Goal: Navigation & Orientation: Find specific page/section

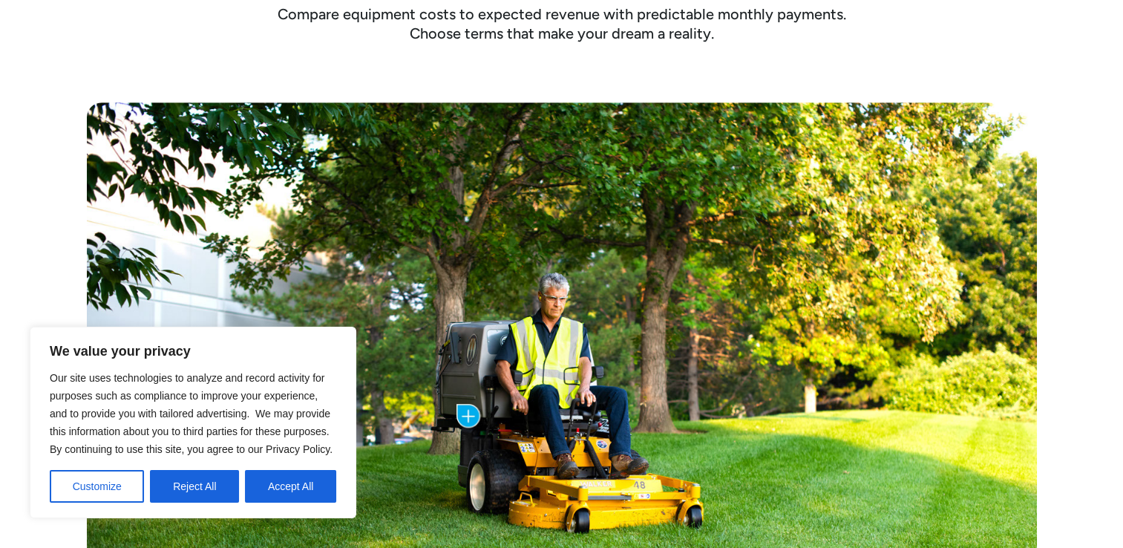
scroll to position [633, 0]
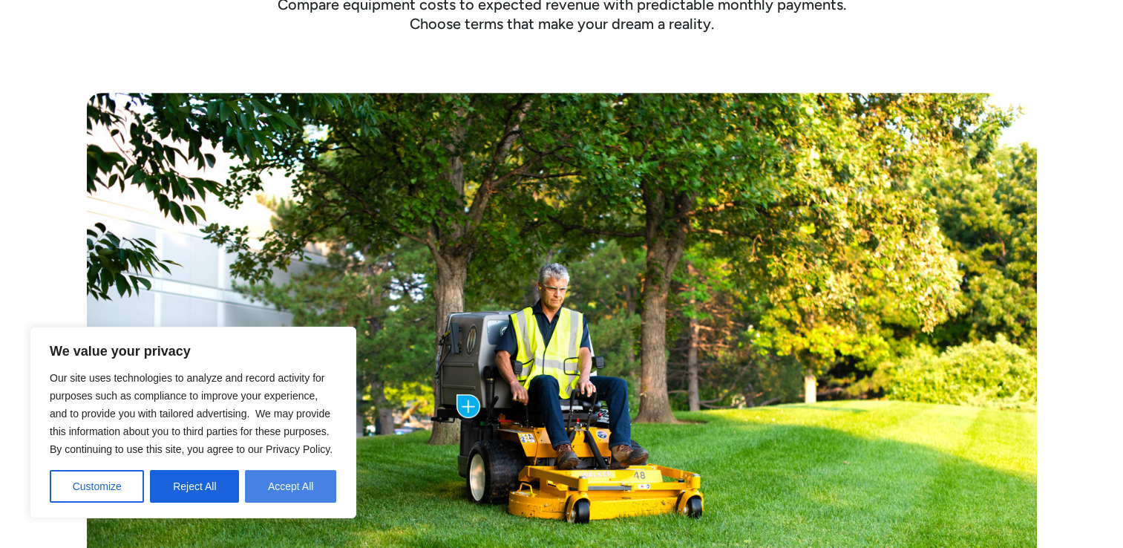
click at [257, 483] on button "Accept All" at bounding box center [290, 486] width 91 height 33
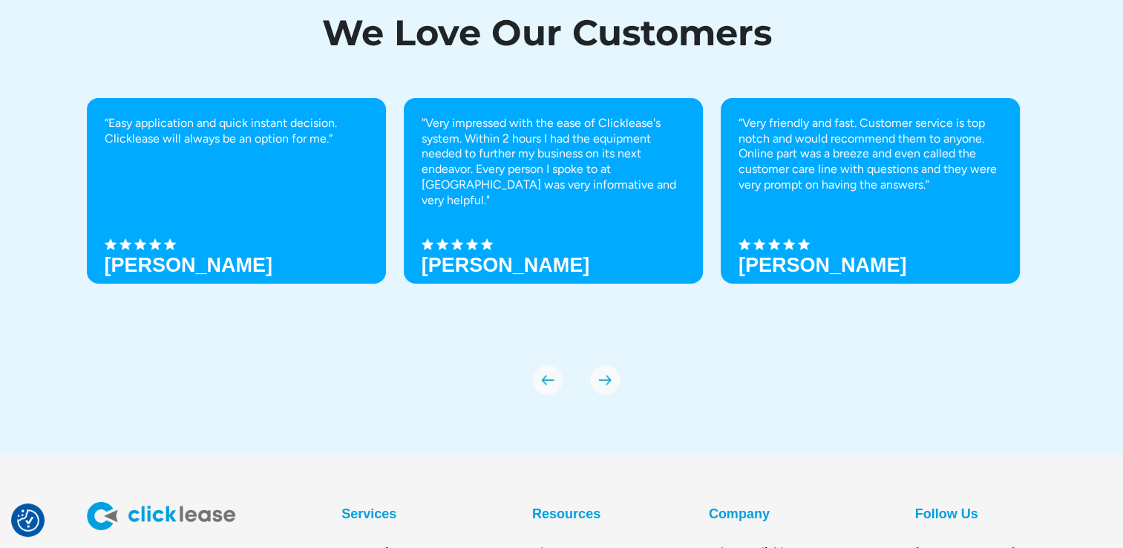
scroll to position [5069, 0]
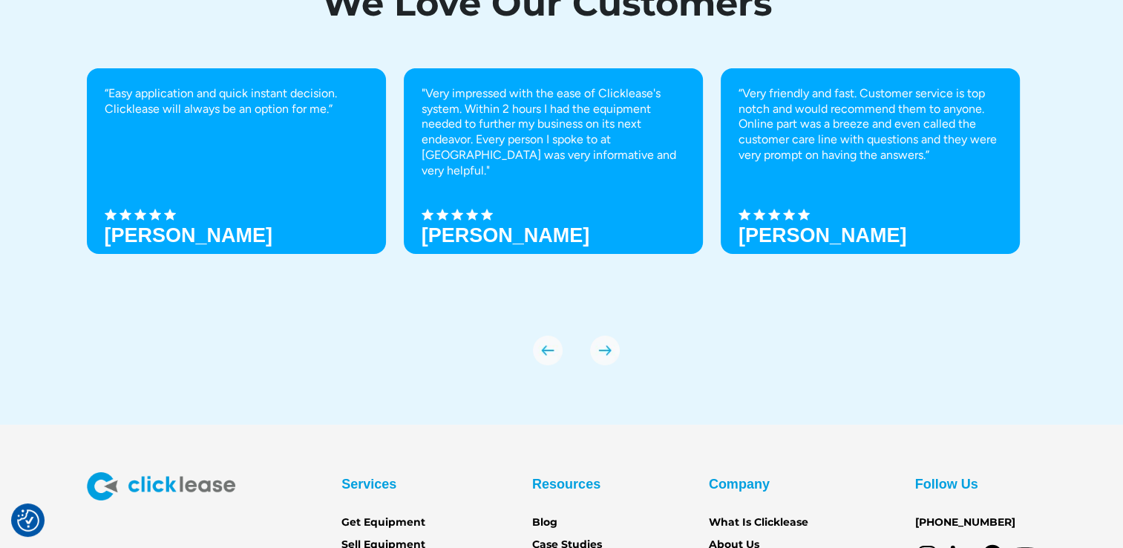
click at [1123, 506] on div "Services Get Equipment Sell Equipment Account login Partner Portal Resources Bl…" at bounding box center [561, 535] width 1123 height 126
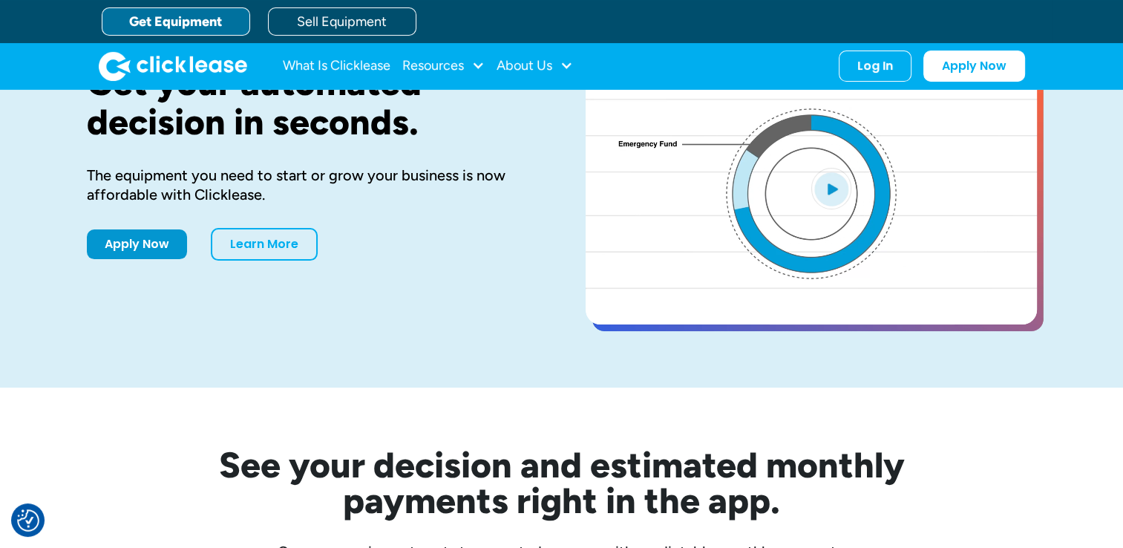
scroll to position [0, 0]
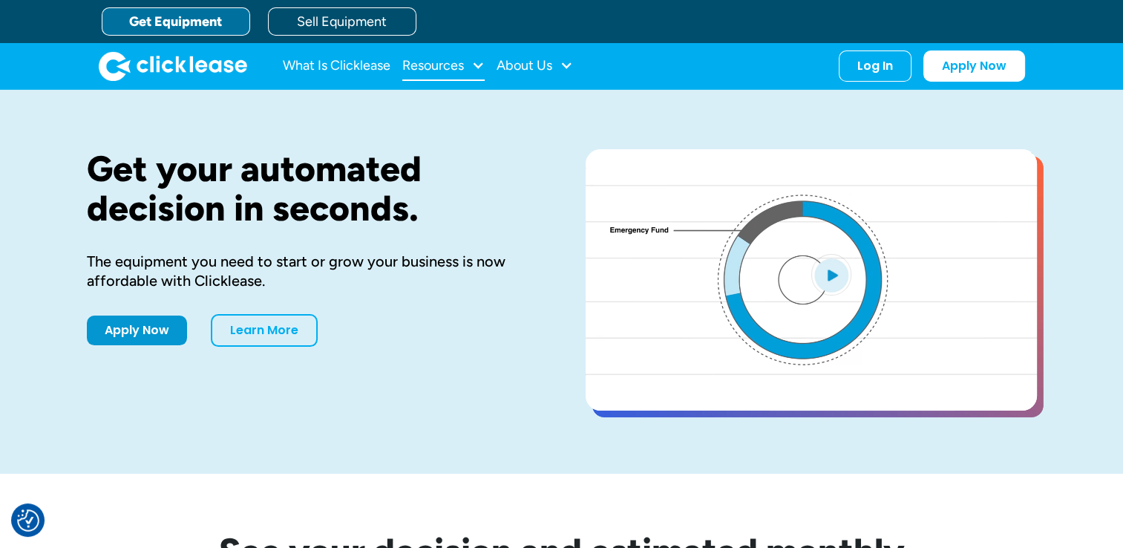
click at [437, 65] on div "Resources" at bounding box center [433, 65] width 62 height 0
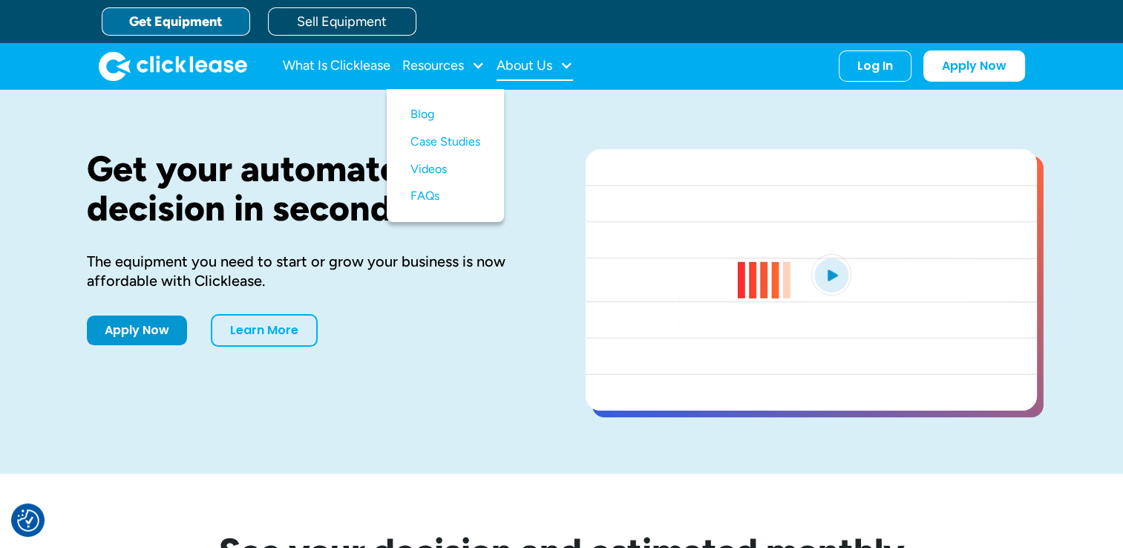
click at [518, 65] on div "About Us" at bounding box center [525, 65] width 56 height 0
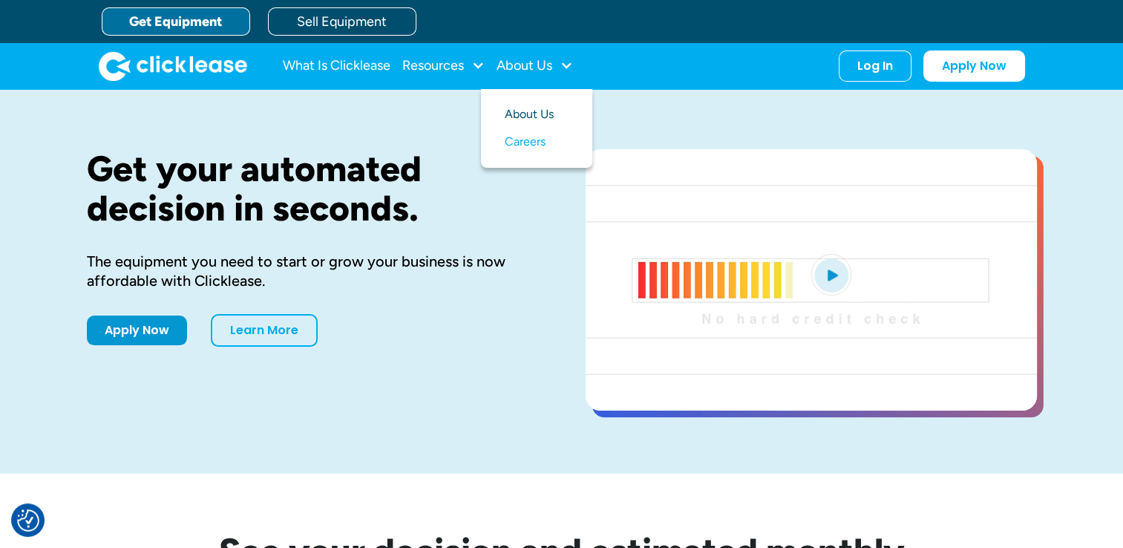
click at [526, 118] on link "About Us" at bounding box center [537, 114] width 64 height 27
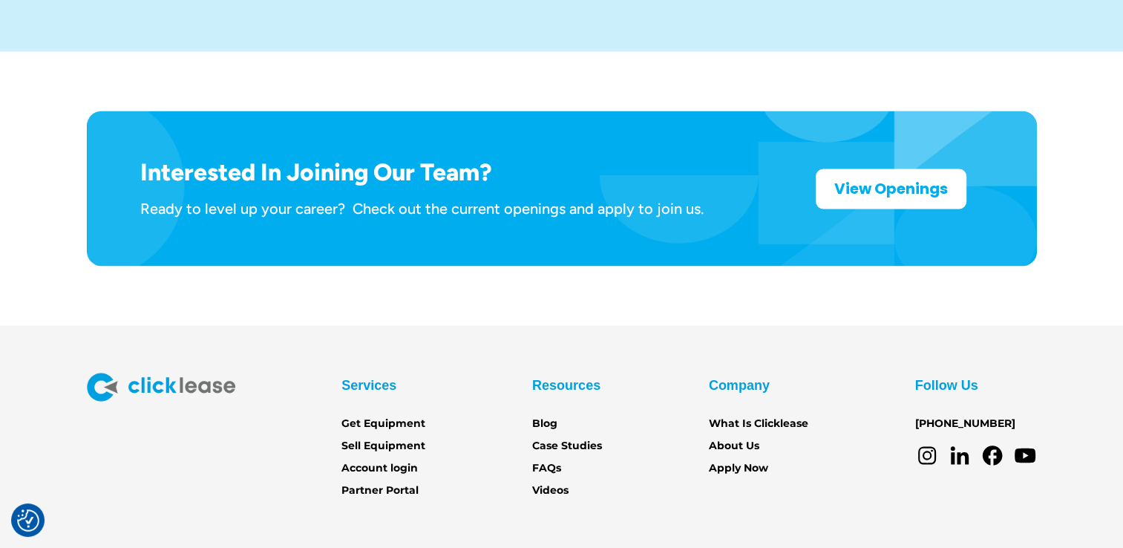
scroll to position [2436, 0]
